Goal: Go to known website

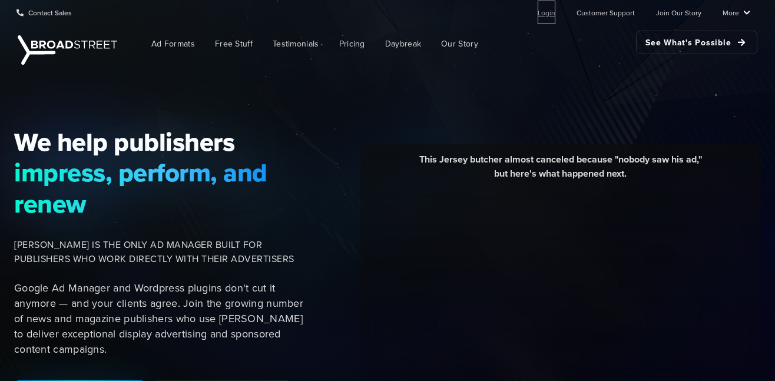
click at [546, 16] on link "Login" at bounding box center [547, 13] width 18 height 24
click at [549, 17] on link "Login" at bounding box center [547, 13] width 18 height 24
click at [554, 15] on link "Login" at bounding box center [547, 13] width 18 height 24
